Goal: Task Accomplishment & Management: Manage account settings

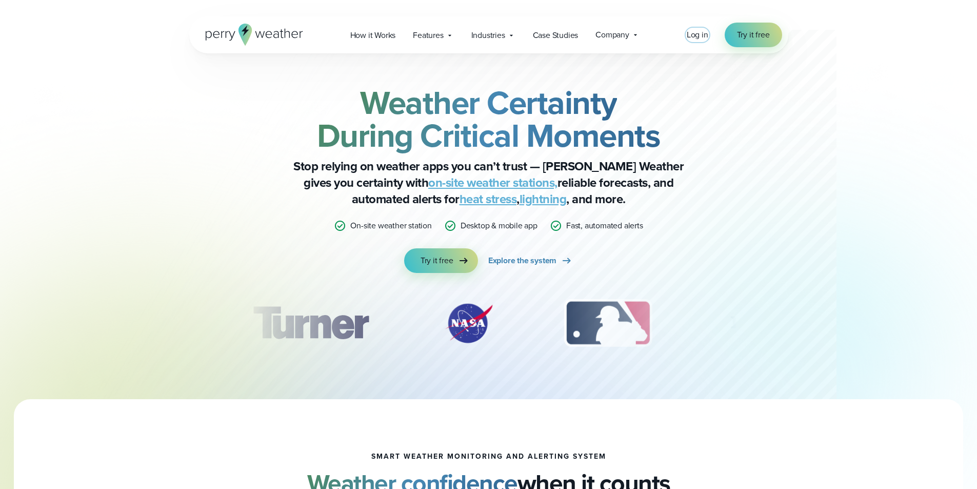
click at [690, 36] on span "Log in" at bounding box center [698, 35] width 22 height 12
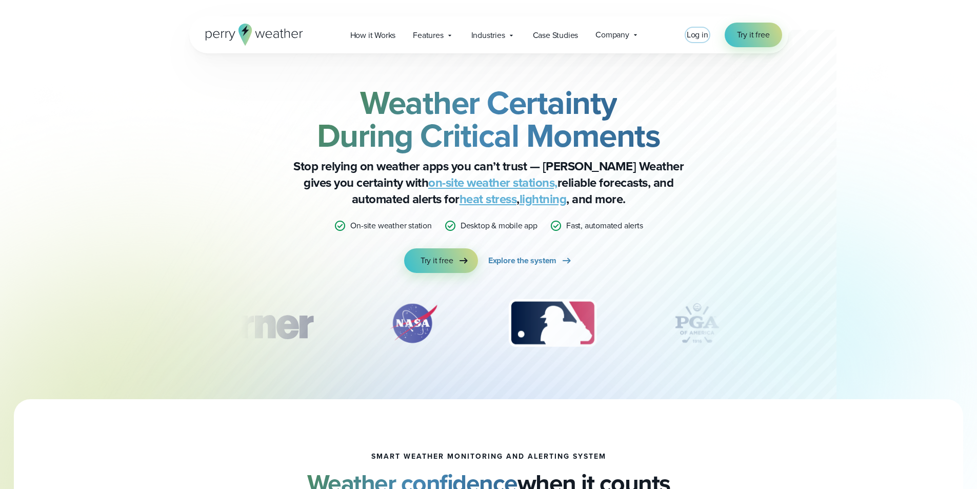
click at [696, 36] on span "Log in" at bounding box center [698, 35] width 22 height 12
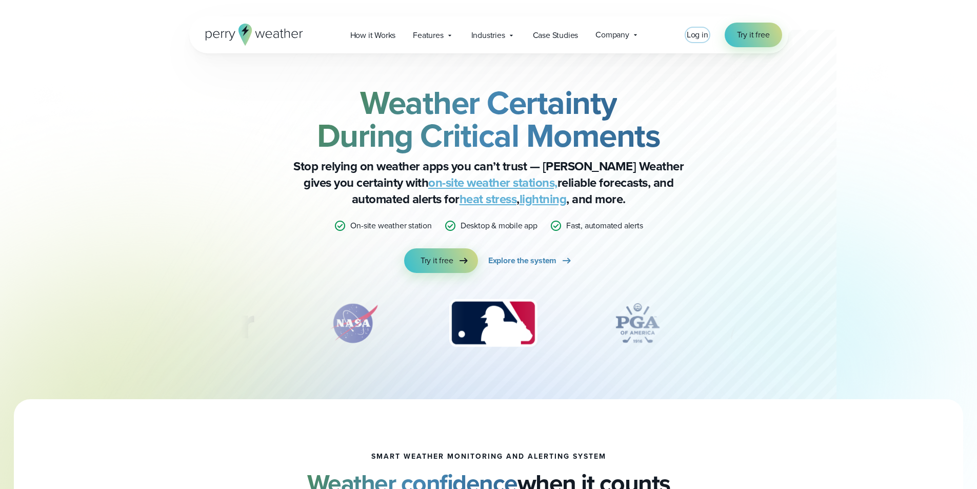
click at [690, 37] on span "Log in" at bounding box center [698, 35] width 22 height 12
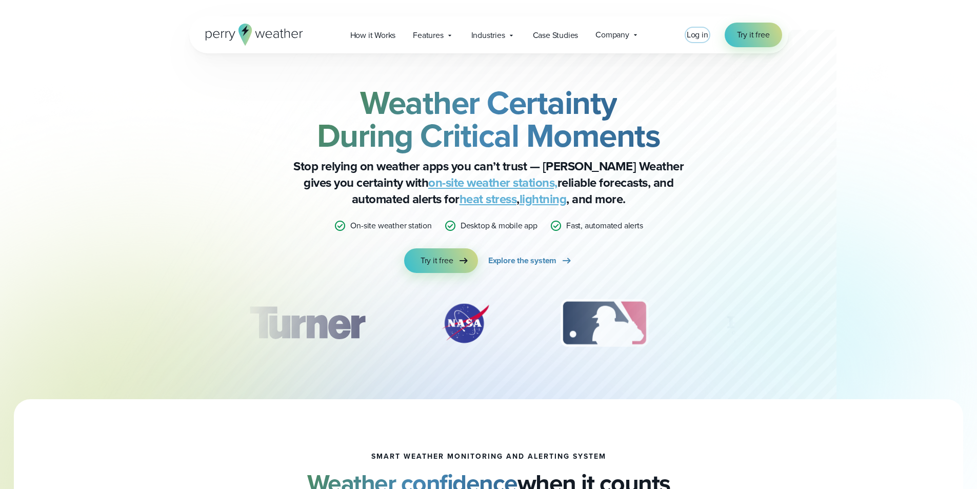
click at [698, 31] on span "Log in" at bounding box center [698, 35] width 22 height 12
